Goal: Information Seeking & Learning: Learn about a topic

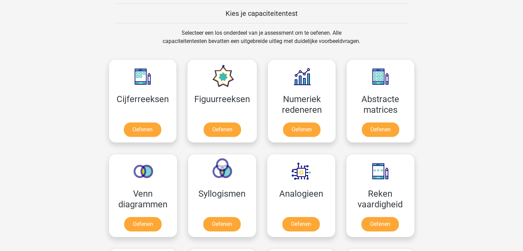
scroll to position [265, 0]
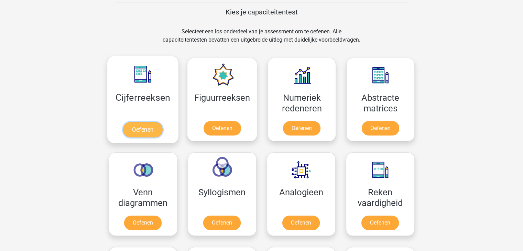
click at [162, 122] on link "Oefenen" at bounding box center [142, 129] width 39 height 15
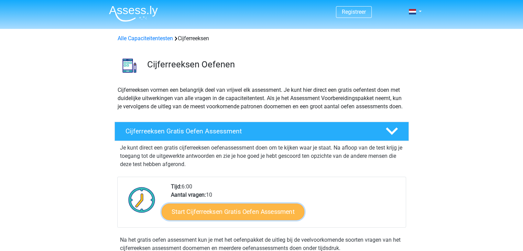
click at [253, 220] on link "Start Cijferreeksen Gratis Oefen Assessment" at bounding box center [233, 211] width 143 height 16
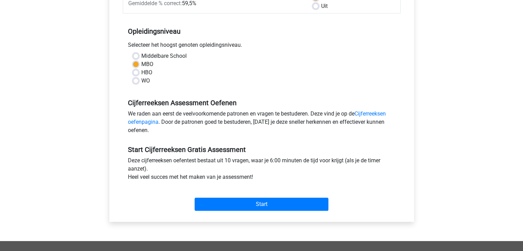
scroll to position [137, 0]
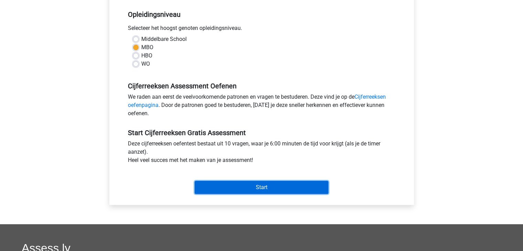
click at [256, 182] on input "Start" at bounding box center [261, 187] width 134 height 13
click at [247, 191] on input "Start" at bounding box center [261, 187] width 134 height 13
click at [290, 189] on input "Start" at bounding box center [261, 187] width 134 height 13
click at [225, 182] on input "Start" at bounding box center [261, 187] width 134 height 13
click at [235, 188] on input "Start" at bounding box center [261, 187] width 134 height 13
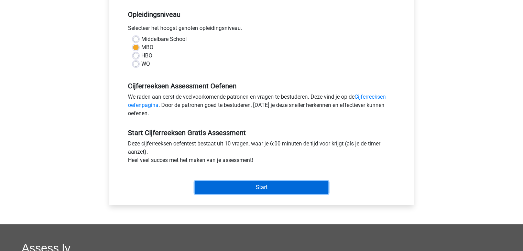
click at [222, 189] on input "Start" at bounding box center [261, 187] width 134 height 13
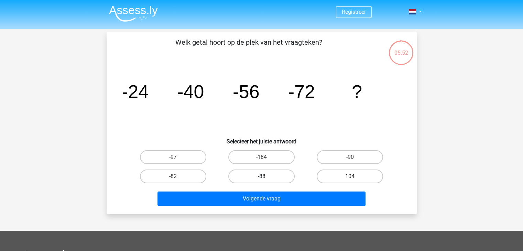
click at [256, 174] on label "-88" at bounding box center [261, 176] width 66 height 14
click at [261, 176] on input "-88" at bounding box center [263, 178] width 4 height 4
radio input "true"
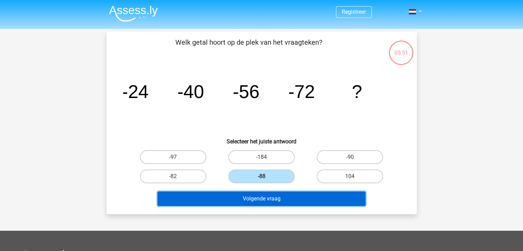
click at [252, 201] on button "Volgende vraag" at bounding box center [261, 198] width 208 height 14
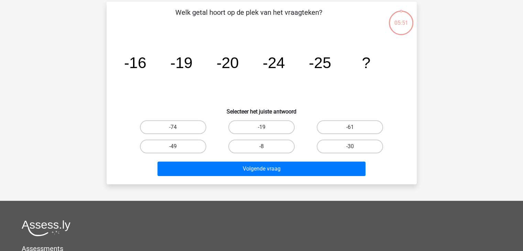
scroll to position [32, 0]
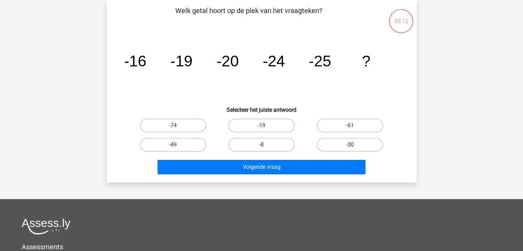
click at [355, 141] on label "-30" at bounding box center [349, 145] width 66 height 14
click at [354, 145] on input "-30" at bounding box center [352, 147] width 4 height 4
radio input "true"
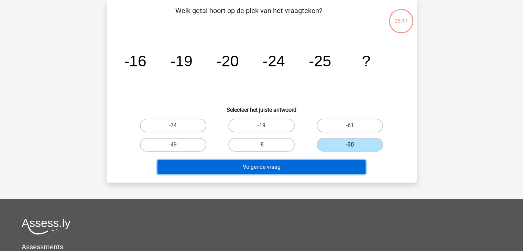
click at [309, 164] on button "Volgende vraag" at bounding box center [261, 167] width 208 height 14
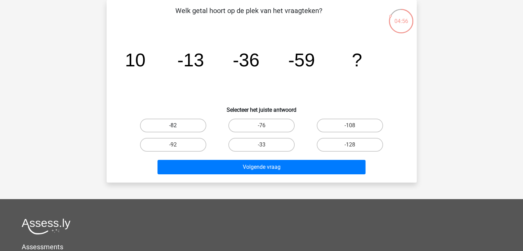
click at [190, 125] on label "-82" at bounding box center [173, 126] width 66 height 14
click at [177, 125] on input "-82" at bounding box center [175, 127] width 4 height 4
radio input "true"
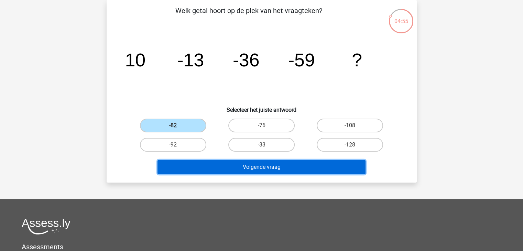
click at [223, 168] on button "Volgende vraag" at bounding box center [261, 167] width 208 height 14
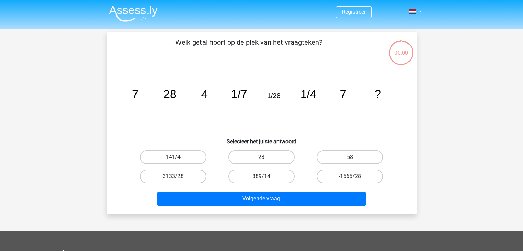
scroll to position [32, 0]
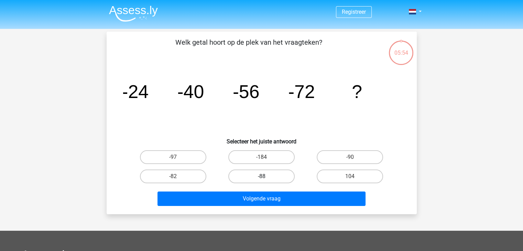
click at [248, 174] on label "-88" at bounding box center [261, 176] width 66 height 14
click at [261, 176] on input "-88" at bounding box center [263, 178] width 4 height 4
radio input "true"
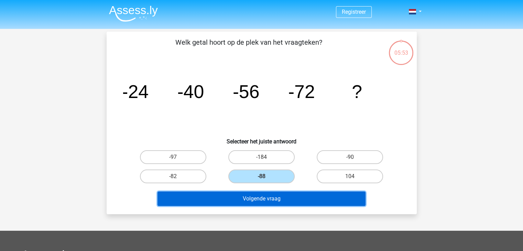
click at [251, 199] on button "Volgende vraag" at bounding box center [261, 198] width 208 height 14
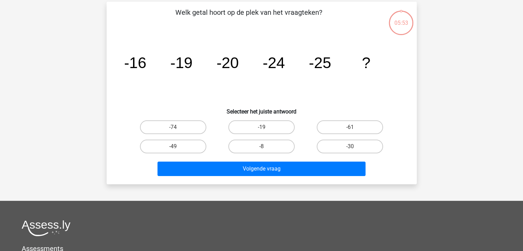
scroll to position [32, 0]
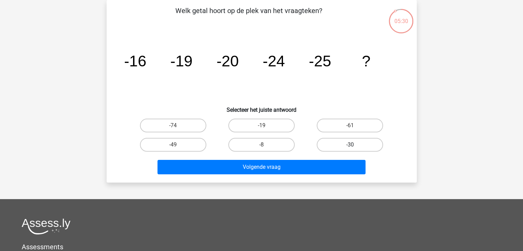
click at [330, 145] on label "-30" at bounding box center [349, 145] width 66 height 14
click at [350, 145] on input "-30" at bounding box center [352, 147] width 4 height 4
radio input "true"
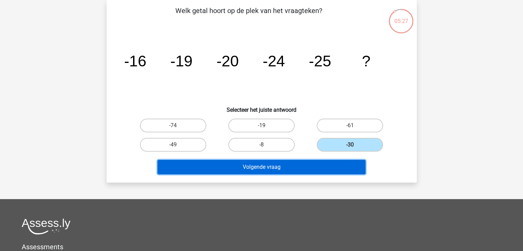
click at [328, 166] on button "Volgende vraag" at bounding box center [261, 167] width 208 height 14
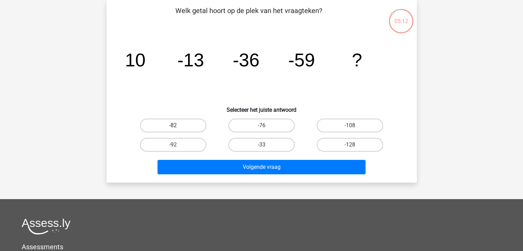
click at [188, 127] on label "-82" at bounding box center [173, 126] width 66 height 14
click at [177, 127] on input "-82" at bounding box center [175, 127] width 4 height 4
radio input "true"
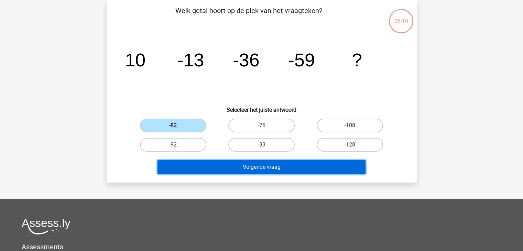
click at [212, 172] on button "Volgende vraag" at bounding box center [261, 167] width 208 height 14
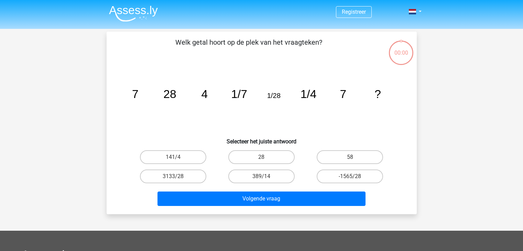
scroll to position [32, 0]
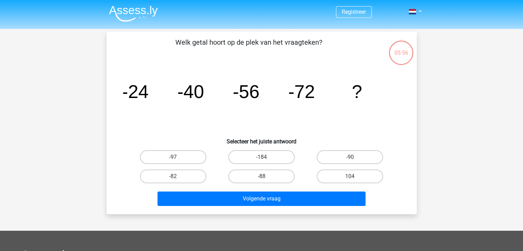
click at [264, 176] on input "-88" at bounding box center [263, 178] width 4 height 4
radio input "true"
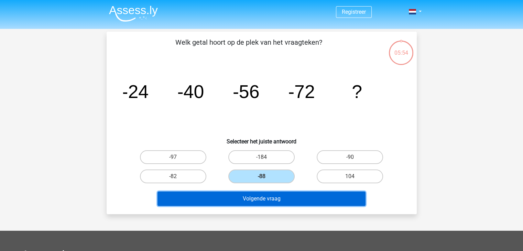
click at [266, 200] on button "Volgende vraag" at bounding box center [261, 198] width 208 height 14
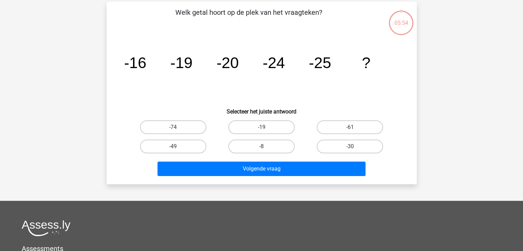
scroll to position [32, 0]
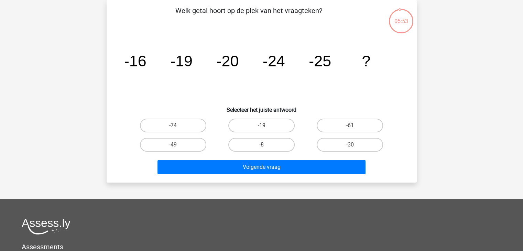
click at [257, 149] on label "-8" at bounding box center [261, 145] width 66 height 14
click at [261, 149] on input "-8" at bounding box center [263, 147] width 4 height 4
radio input "true"
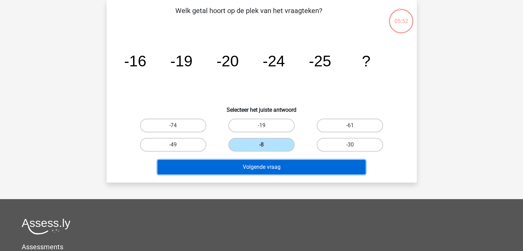
click at [258, 160] on button "Volgende vraag" at bounding box center [261, 167] width 208 height 14
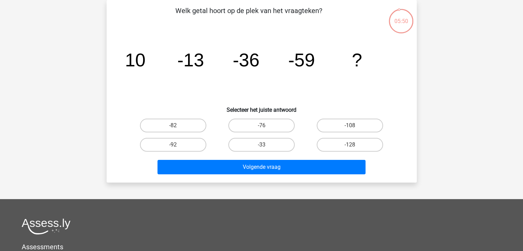
click at [263, 148] on input "-33" at bounding box center [263, 147] width 4 height 4
radio input "true"
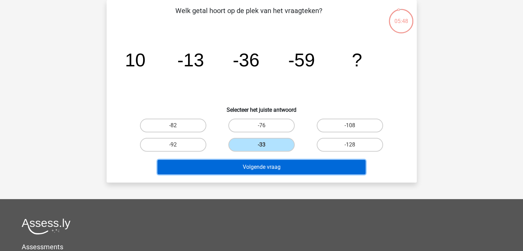
click at [263, 168] on button "Volgende vraag" at bounding box center [261, 167] width 208 height 14
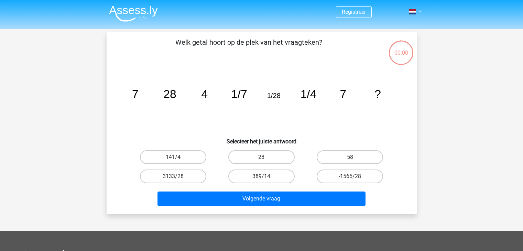
scroll to position [32, 0]
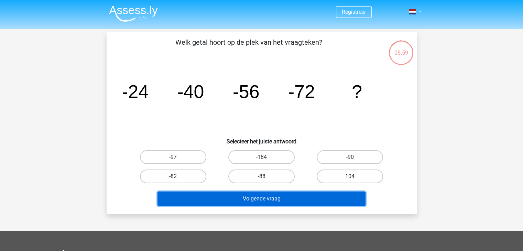
click at [242, 196] on button "Volgende vraag" at bounding box center [261, 198] width 208 height 14
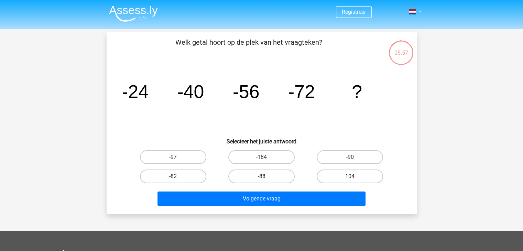
click at [242, 177] on label "-88" at bounding box center [261, 176] width 66 height 14
click at [261, 177] on input "-88" at bounding box center [263, 178] width 4 height 4
radio input "true"
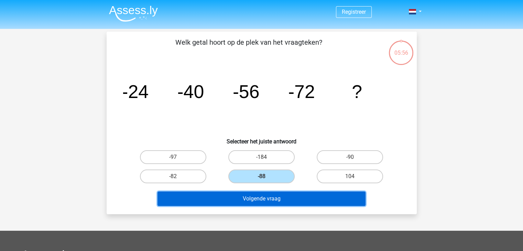
click at [254, 199] on button "Volgende vraag" at bounding box center [261, 198] width 208 height 14
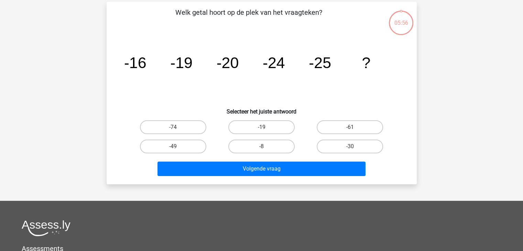
scroll to position [32, 0]
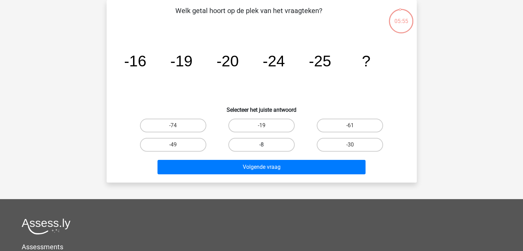
click at [245, 144] on label "-8" at bounding box center [261, 145] width 66 height 14
click at [261, 145] on input "-8" at bounding box center [263, 147] width 4 height 4
radio input "true"
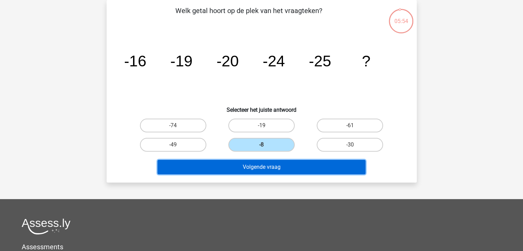
click at [256, 169] on button "Volgende vraag" at bounding box center [261, 167] width 208 height 14
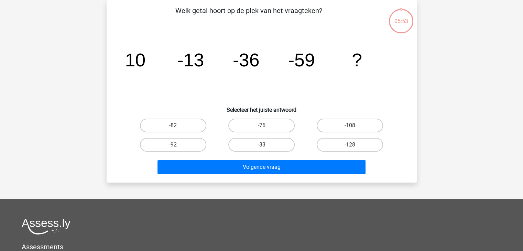
click at [251, 145] on label "-33" at bounding box center [261, 145] width 66 height 14
click at [261, 145] on input "-33" at bounding box center [263, 147] width 4 height 4
radio input "true"
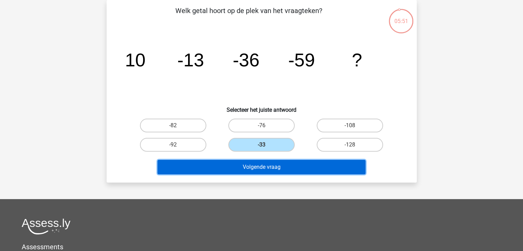
click at [260, 167] on button "Volgende vraag" at bounding box center [261, 167] width 208 height 14
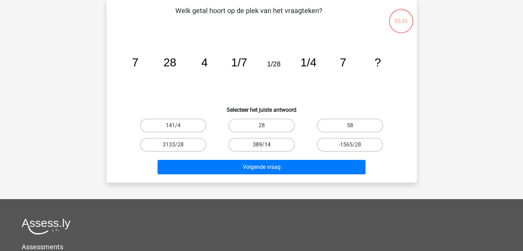
click at [252, 143] on label "389/14" at bounding box center [261, 145] width 66 height 14
click at [261, 145] on input "389/14" at bounding box center [263, 147] width 4 height 4
radio input "true"
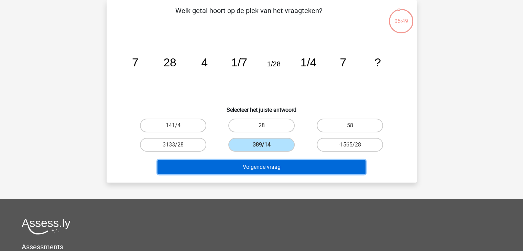
click at [260, 166] on button "Volgende vraag" at bounding box center [261, 167] width 208 height 14
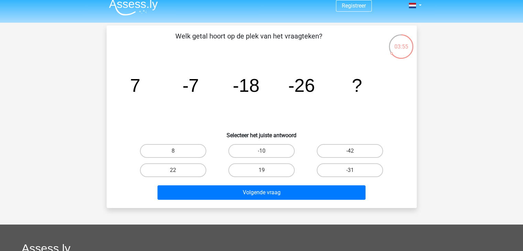
scroll to position [0, 0]
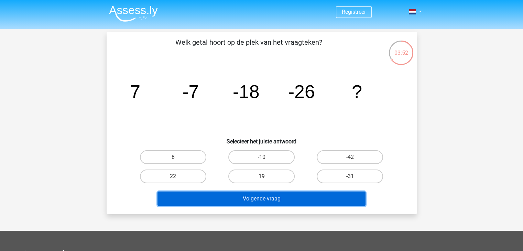
click at [333, 198] on button "Volgende vraag" at bounding box center [261, 198] width 208 height 14
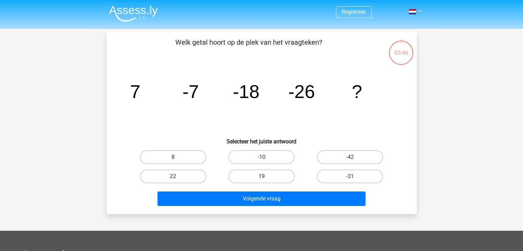
click at [260, 179] on label "19" at bounding box center [261, 176] width 66 height 14
click at [261, 179] on input "19" at bounding box center [263, 178] width 4 height 4
radio input "true"
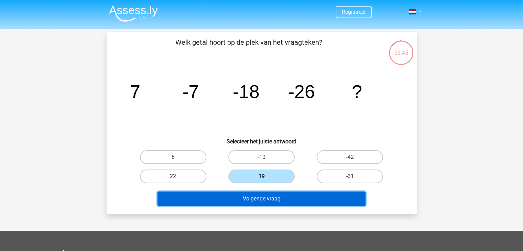
click at [259, 200] on button "Volgende vraag" at bounding box center [261, 198] width 208 height 14
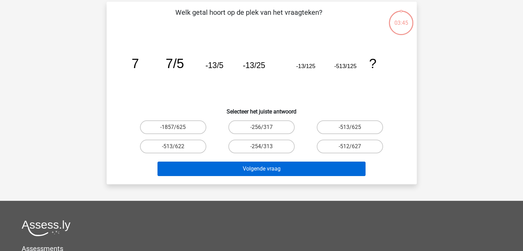
scroll to position [32, 0]
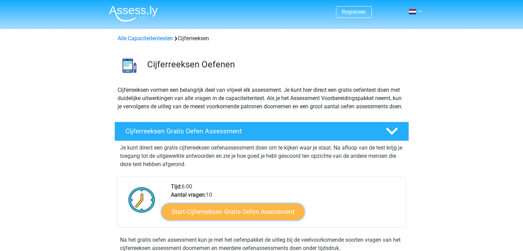
click at [211, 220] on link "Start Cijferreeksen Gratis Oefen Assessment" at bounding box center [233, 211] width 143 height 16
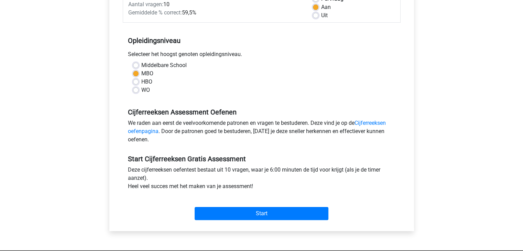
scroll to position [138, 0]
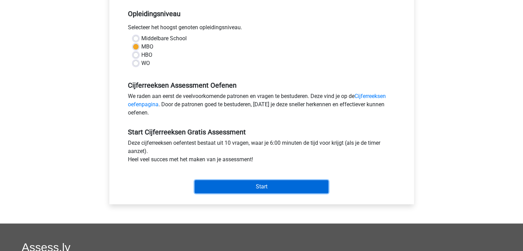
click at [307, 183] on input "Start" at bounding box center [261, 186] width 134 height 13
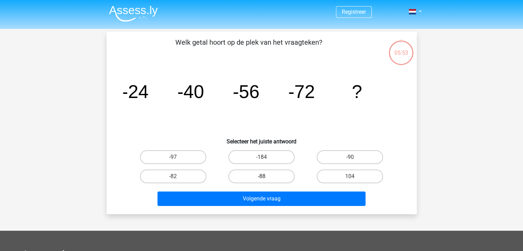
click at [239, 174] on label "-88" at bounding box center [261, 176] width 66 height 14
click at [261, 176] on input "-88" at bounding box center [263, 178] width 4 height 4
radio input "true"
click at [252, 206] on div "Volgende vraag" at bounding box center [261, 199] width 265 height 17
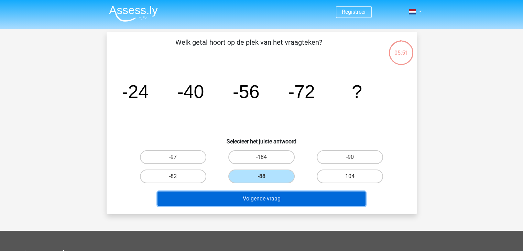
click at [258, 201] on button "Volgende vraag" at bounding box center [261, 198] width 208 height 14
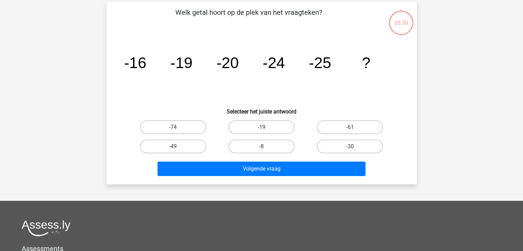
scroll to position [32, 0]
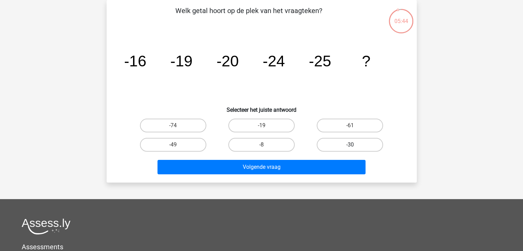
click at [324, 145] on label "-30" at bounding box center [349, 145] width 66 height 14
click at [350, 145] on input "-30" at bounding box center [352, 147] width 4 height 4
radio input "true"
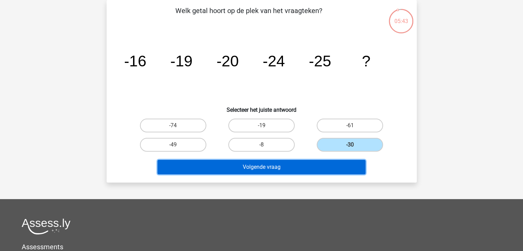
click at [319, 166] on button "Volgende vraag" at bounding box center [261, 167] width 208 height 14
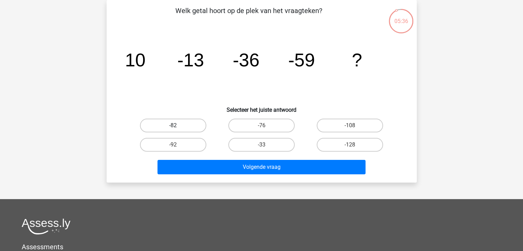
click at [203, 123] on label "-82" at bounding box center [173, 126] width 66 height 14
click at [177, 125] on input "-82" at bounding box center [175, 127] width 4 height 4
radio input "true"
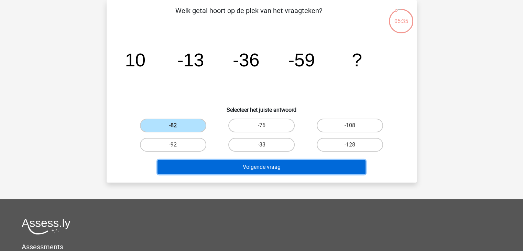
click at [239, 169] on button "Volgende vraag" at bounding box center [261, 167] width 208 height 14
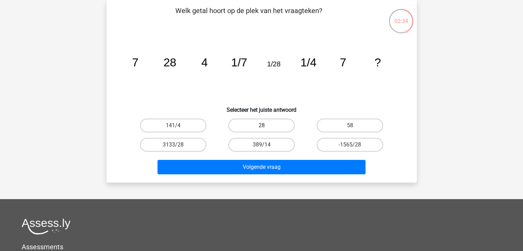
click at [258, 126] on label "28" at bounding box center [261, 126] width 66 height 14
click at [261, 126] on input "28" at bounding box center [263, 127] width 4 height 4
radio input "true"
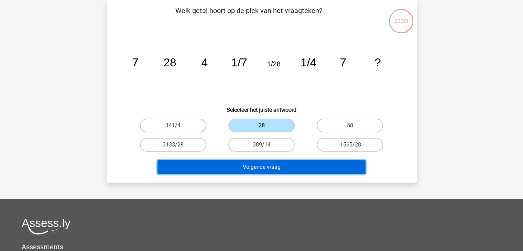
click at [252, 167] on button "Volgende vraag" at bounding box center [261, 167] width 208 height 14
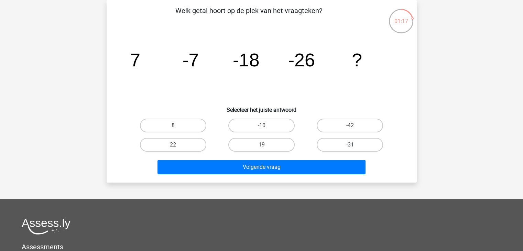
click at [334, 146] on label "-31" at bounding box center [349, 145] width 66 height 14
click at [350, 146] on input "-31" at bounding box center [352, 147] width 4 height 4
radio input "true"
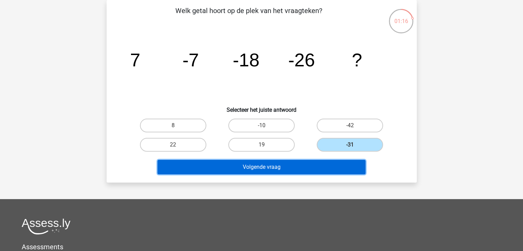
click at [316, 168] on button "Volgende vraag" at bounding box center [261, 167] width 208 height 14
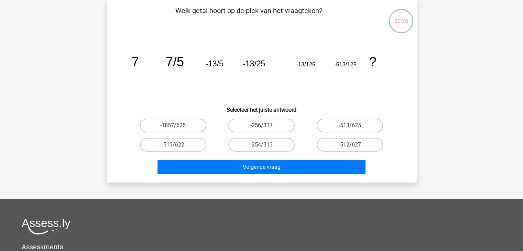
click at [279, 129] on label "-256/317" at bounding box center [261, 126] width 66 height 14
click at [266, 129] on input "-256/317" at bounding box center [263, 127] width 4 height 4
radio input "true"
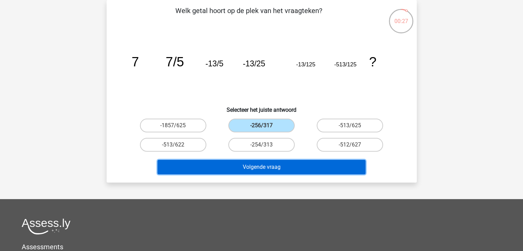
click at [281, 168] on button "Volgende vraag" at bounding box center [261, 167] width 208 height 14
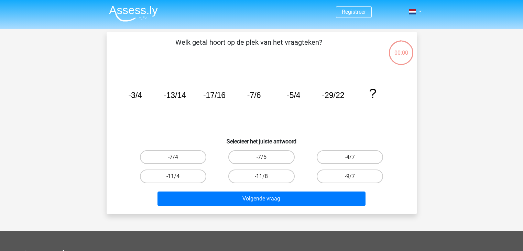
scroll to position [32, 0]
